Goal: Task Accomplishment & Management: Use online tool/utility

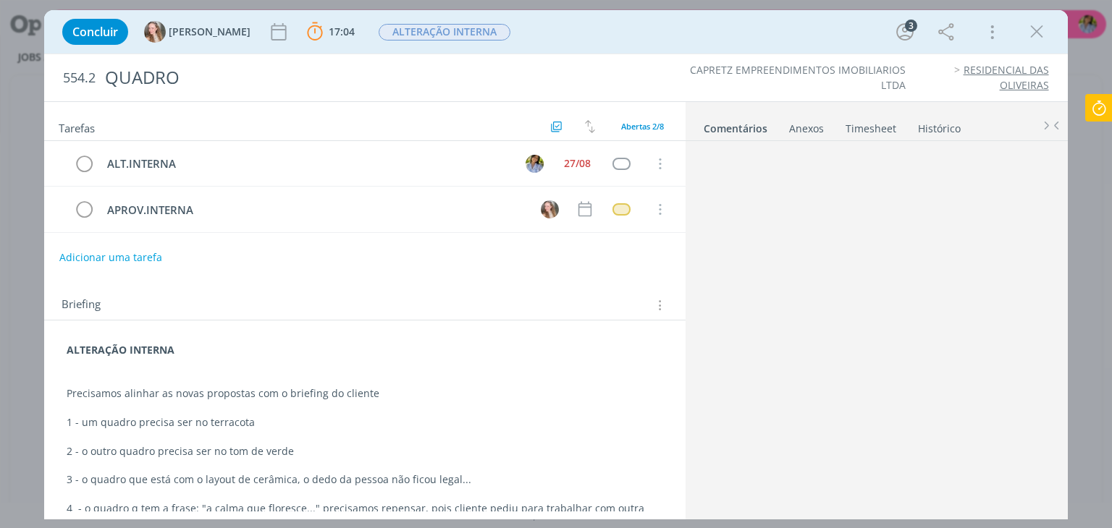
scroll to position [4, 0]
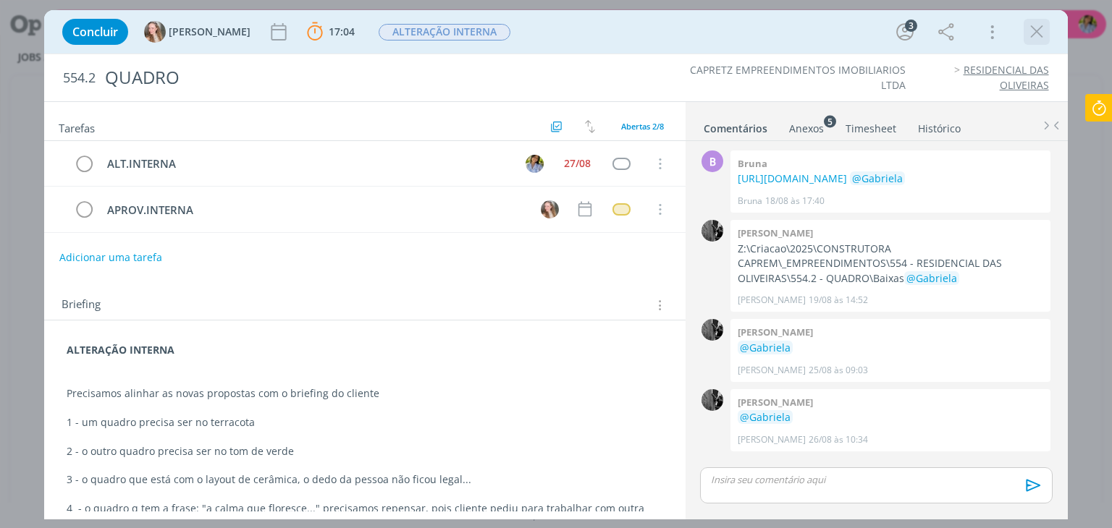
click at [1032, 31] on icon "dialog" at bounding box center [1037, 32] width 22 height 22
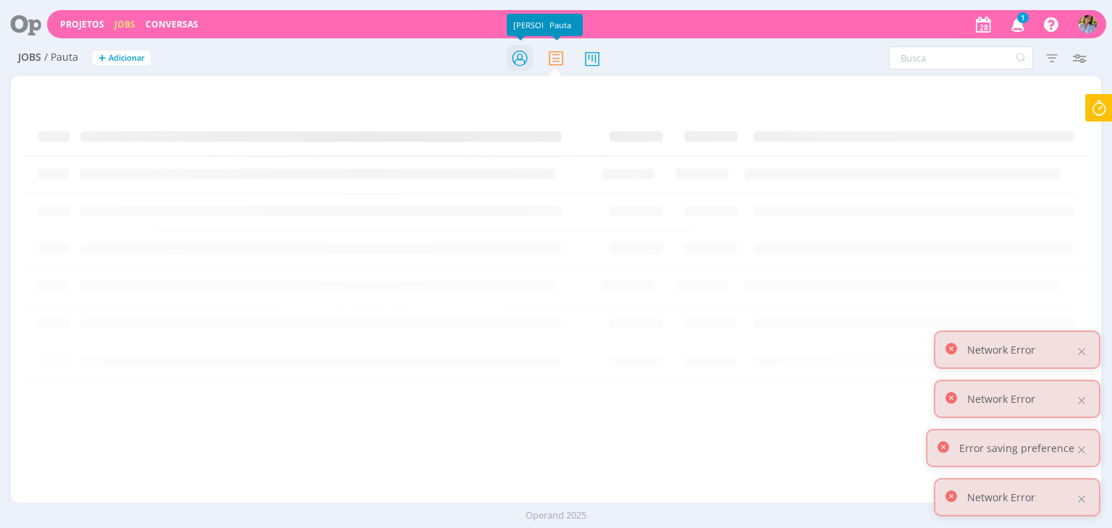
click at [518, 59] on icon at bounding box center [520, 58] width 26 height 28
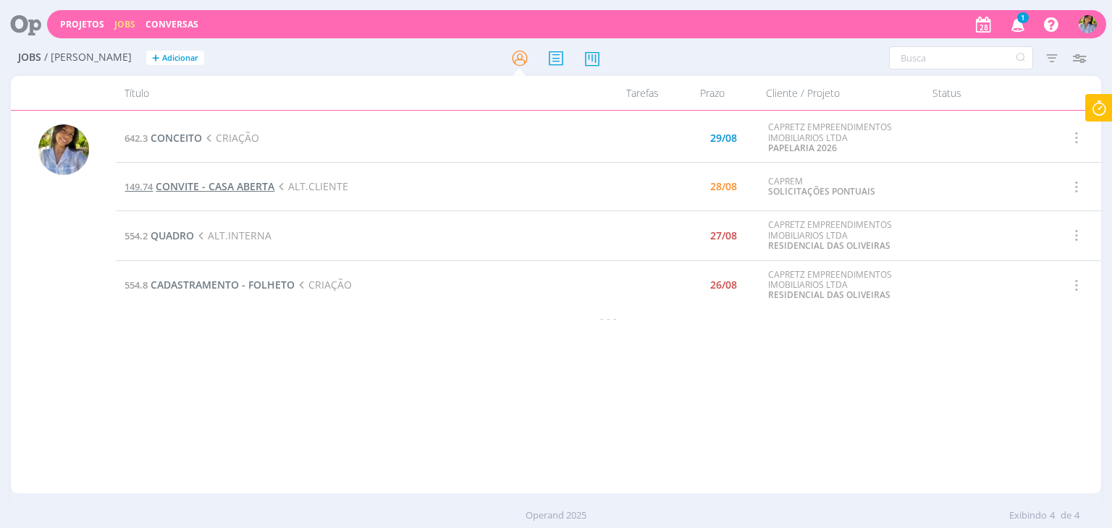
click at [232, 186] on span "CONVITE - CASA ABERTA" at bounding box center [215, 187] width 119 height 14
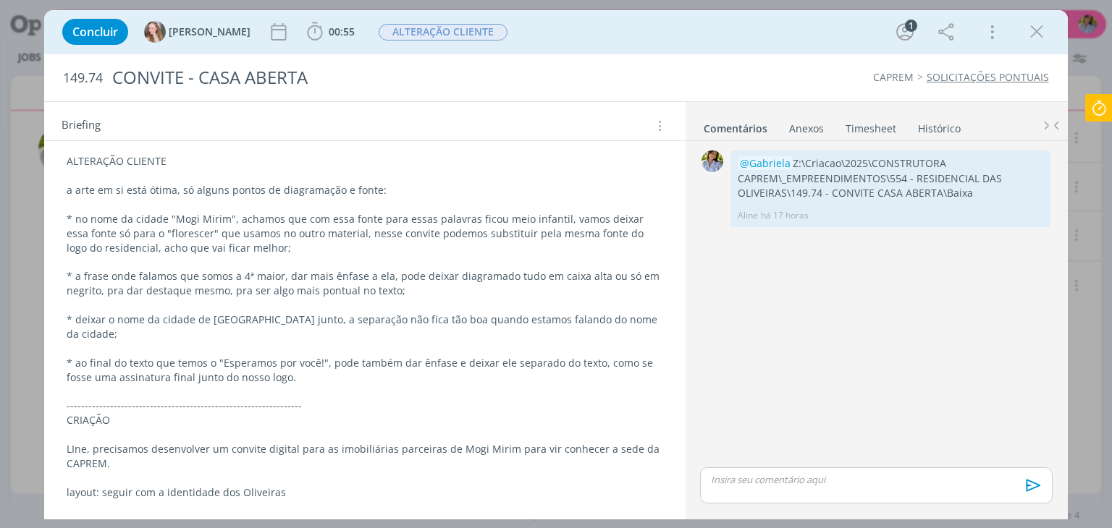
scroll to position [190, 0]
click at [394, 275] on p "* a frase onde falamos que somos a 4ª maior, dar mais ênfase a ela, pode deixar…" at bounding box center [365, 282] width 596 height 29
click at [408, 287] on p "* a frase onde falamos que somos a 4ª maior, dar mais ênfase a ela, pode deixar…" at bounding box center [364, 283] width 594 height 29
click at [448, 274] on p "* a frase onde falamos que somos a 4ª maior, dar mais ênfase a ela, pode deixar…" at bounding box center [364, 283] width 594 height 29
click at [207, 321] on p "* deixar o nome da cidade de Rio Claro junto, a separação não fica tão boa quan…" at bounding box center [364, 326] width 594 height 29
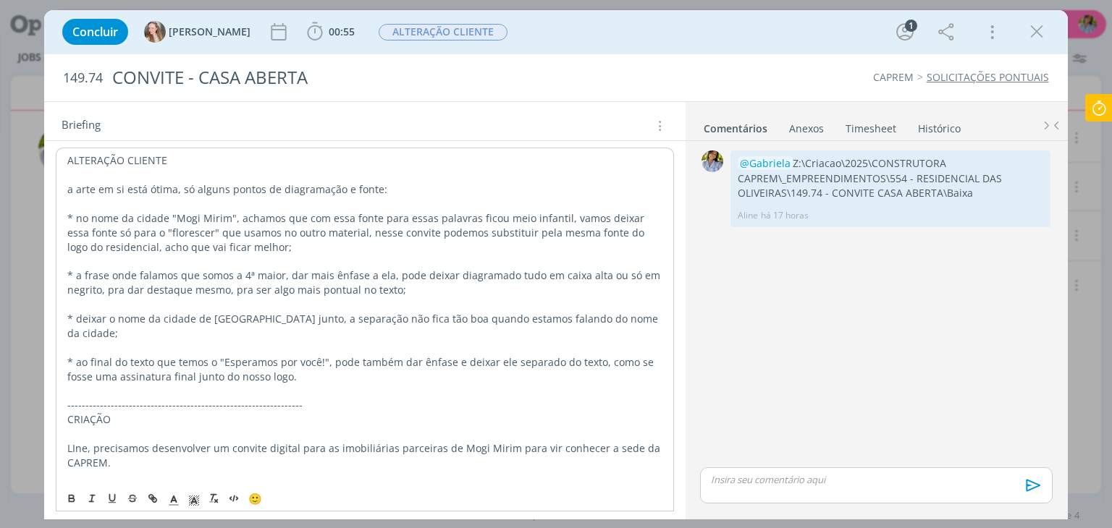
click at [332, 355] on p "* ao final do texto que temos o "Esperamos por você!", pode também dar ênfase e…" at bounding box center [364, 369] width 594 height 29
drag, startPoint x: 677, startPoint y: 395, endPoint x: 692, endPoint y: 494, distance: 100.3
click at [692, 492] on div "Tarefas Usar Job de template Ordenar por: Prazo crescente Prazo decrescente Ord…" at bounding box center [555, 310] width 1023 height 418
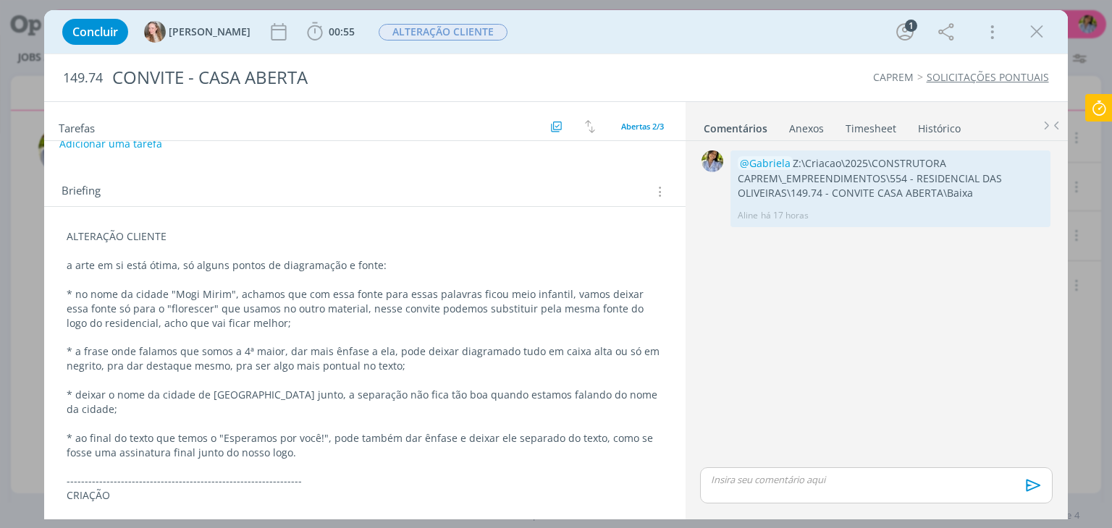
scroll to position [0, 0]
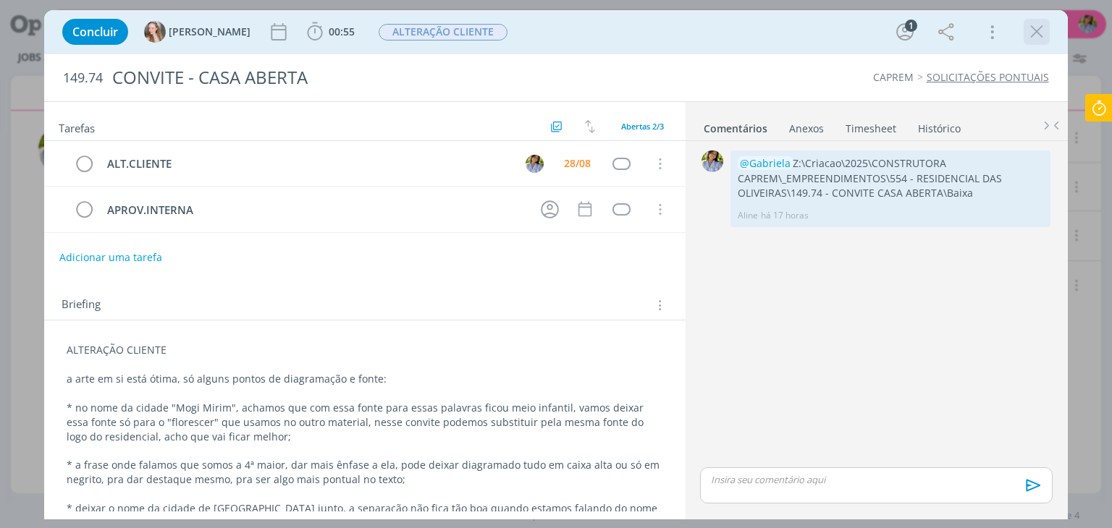
click at [1042, 33] on icon "dialog" at bounding box center [1037, 32] width 22 height 22
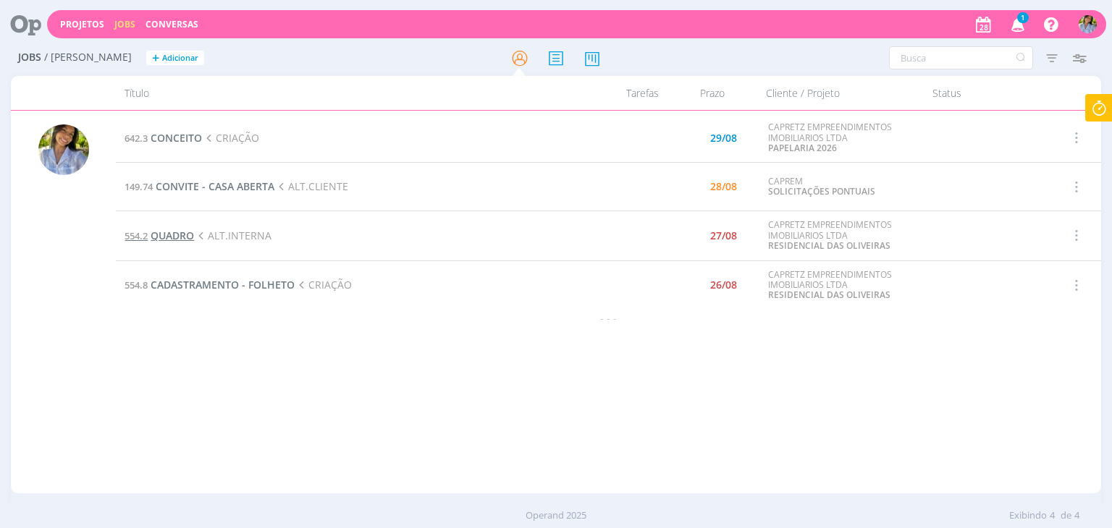
click at [182, 237] on span "QUADRO" at bounding box center [172, 236] width 43 height 14
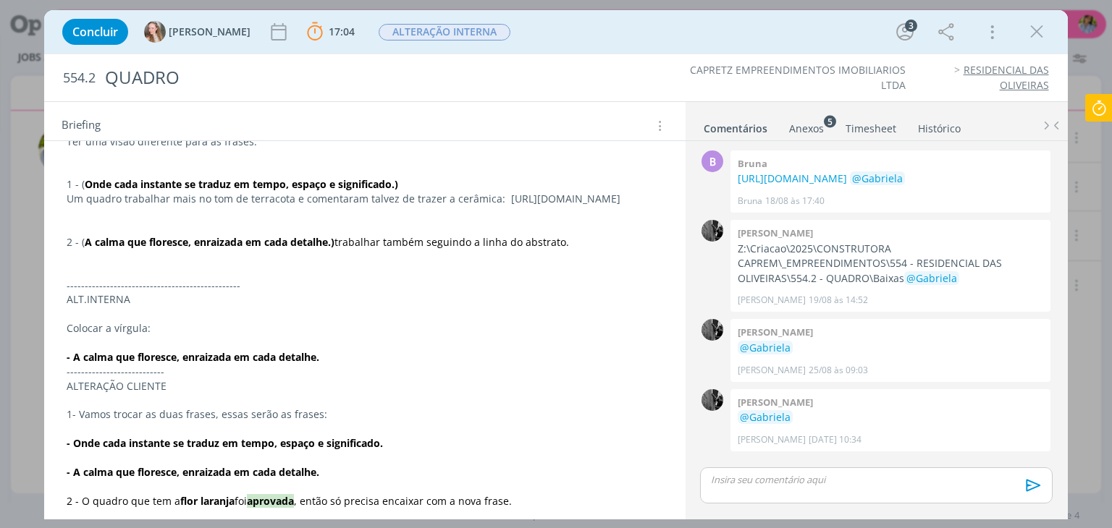
scroll to position [513, 0]
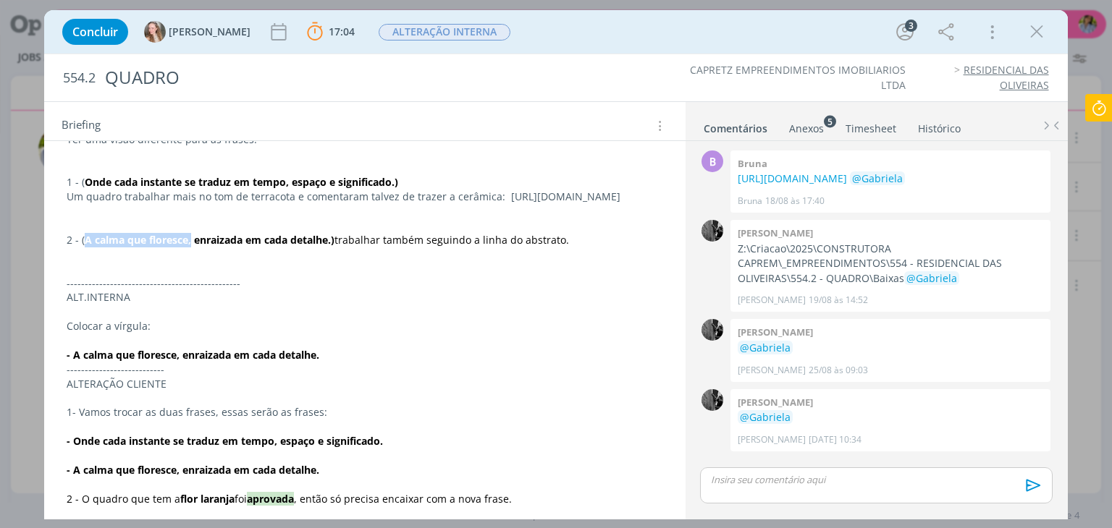
drag, startPoint x: 86, startPoint y: 281, endPoint x: 193, endPoint y: 282, distance: 106.4
click at [193, 247] on strong "A calma que floresce, enraizada em cada detalhe.)" at bounding box center [210, 240] width 250 height 14
copy strong "A calma que floresce,"
